Goal: Find specific page/section: Find specific page/section

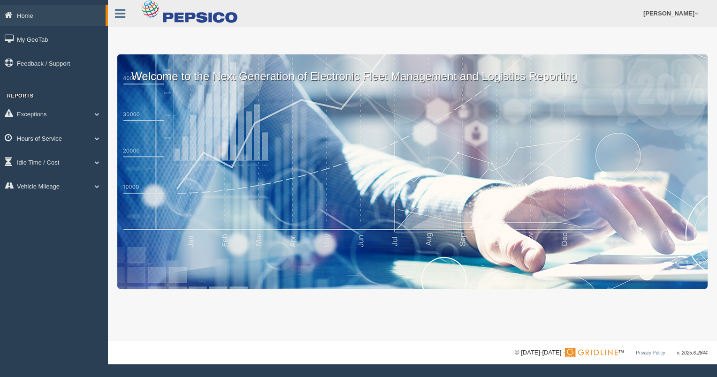
click at [30, 139] on link "Hours of Service" at bounding box center [54, 138] width 108 height 21
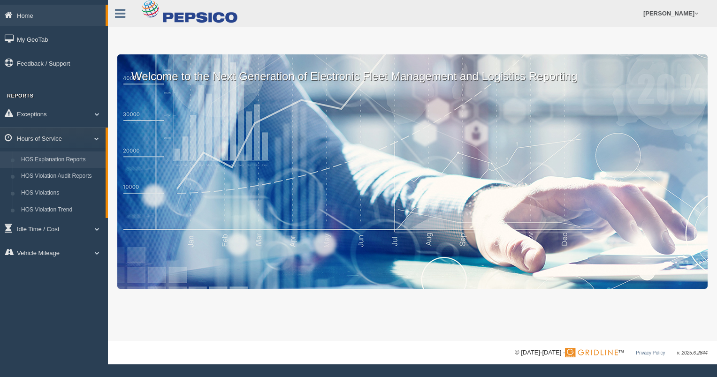
click at [60, 163] on link "HOS Explanation Reports" at bounding box center [61, 160] width 89 height 17
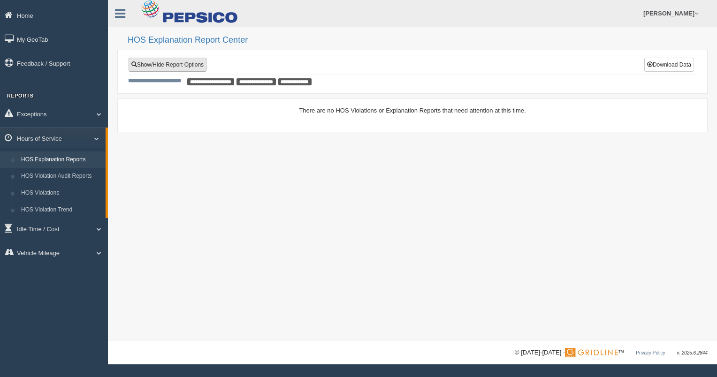
click at [191, 62] on link "Show/Hide Report Options" at bounding box center [168, 65] width 78 height 14
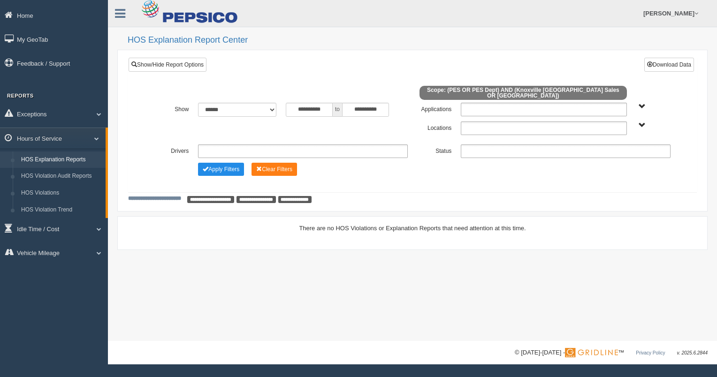
click at [229, 196] on span "**********" at bounding box center [210, 199] width 47 height 7
